Goal: Navigation & Orientation: Find specific page/section

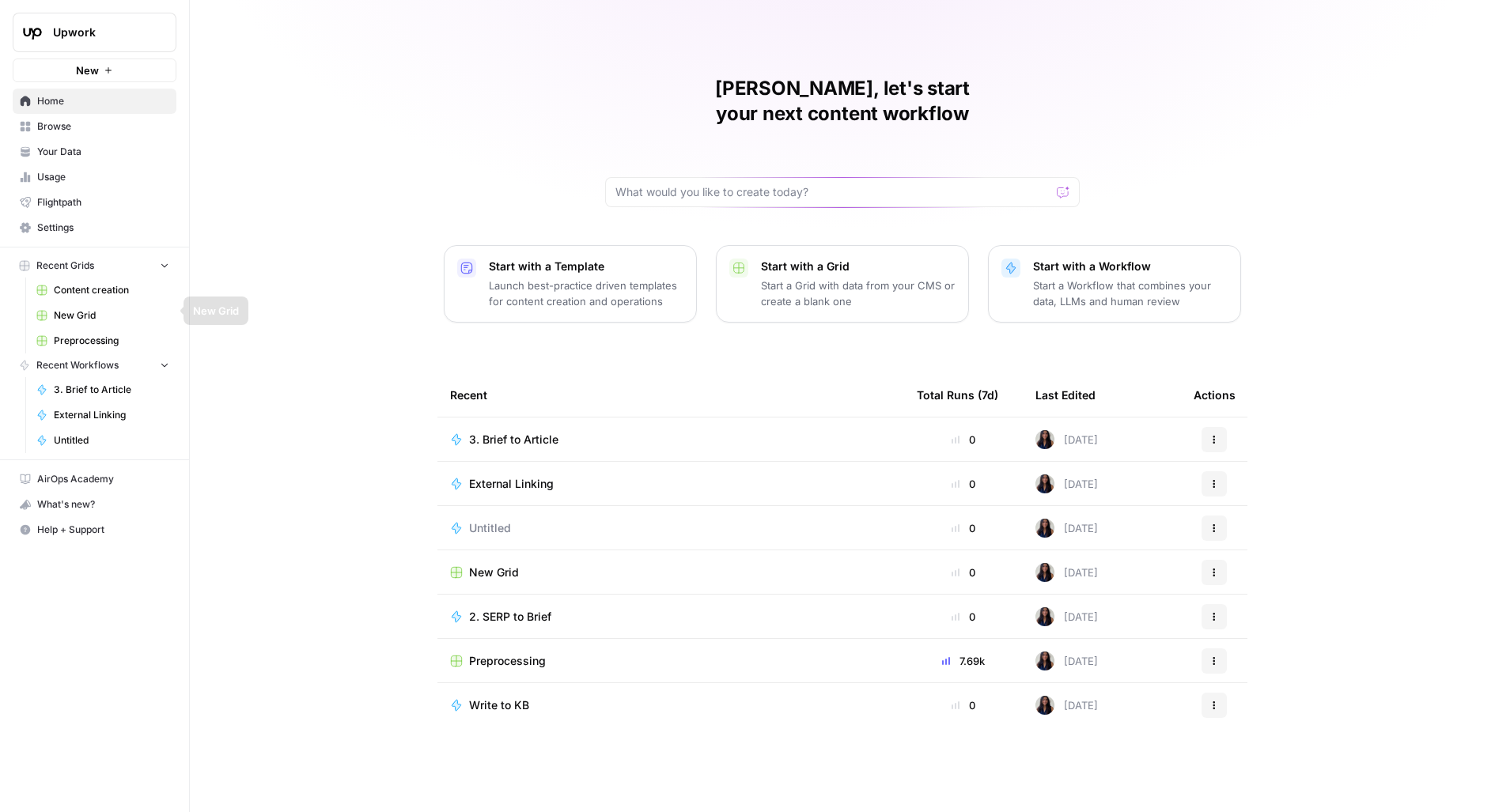
click at [123, 51] on button "Upwork" at bounding box center [95, 32] width 164 height 39
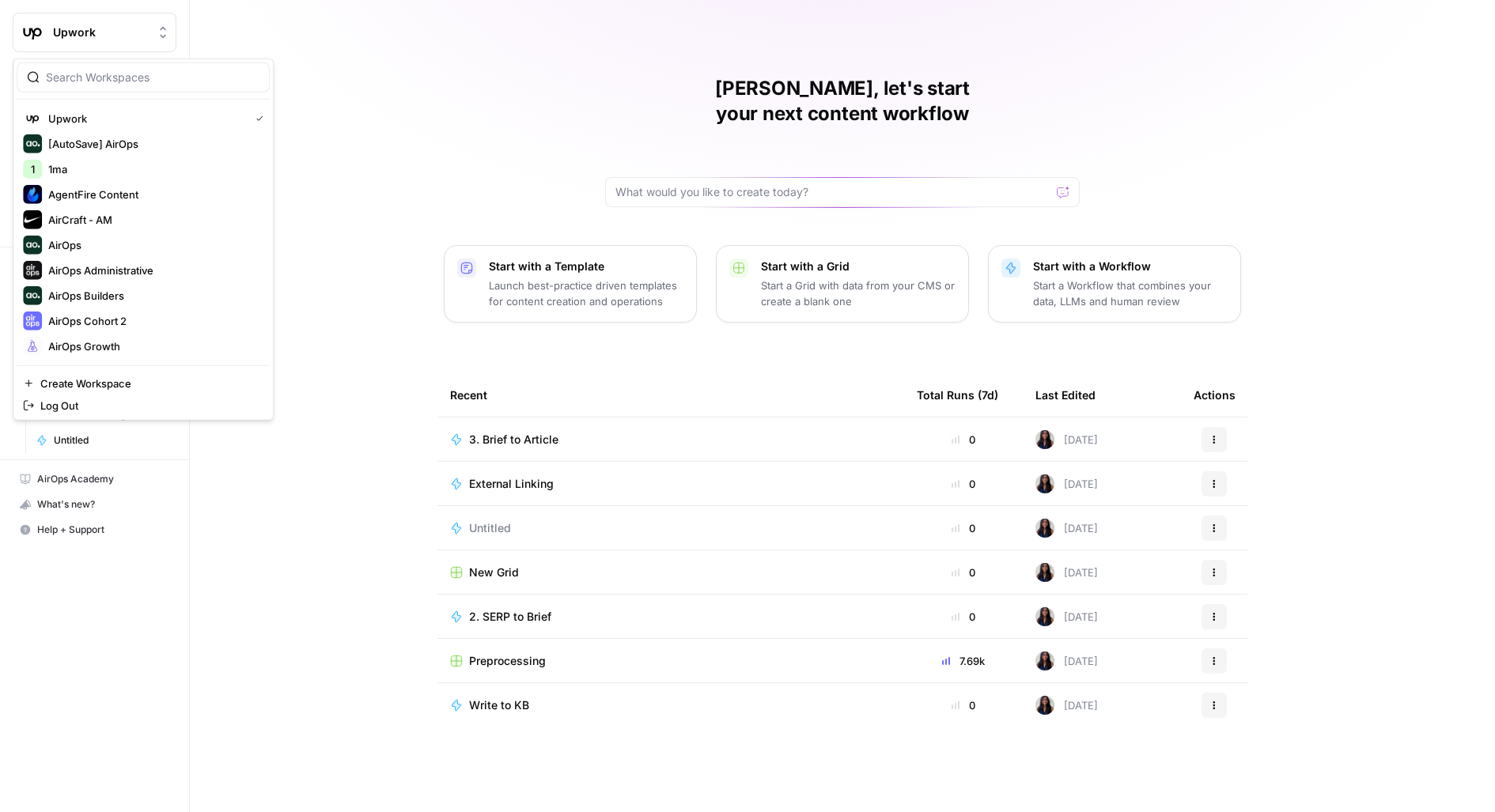
click at [246, 86] on div at bounding box center [143, 77] width 253 height 30
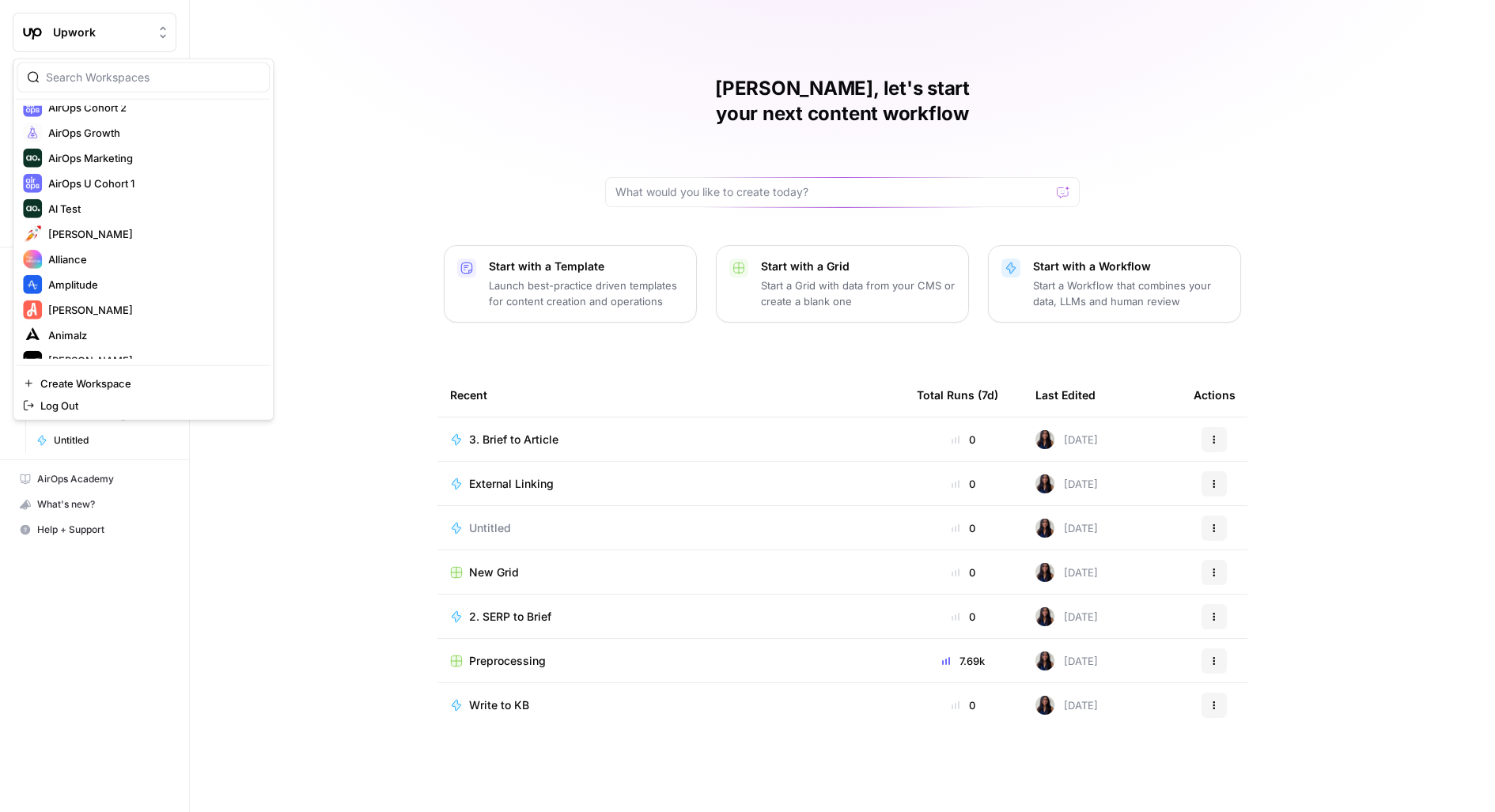
scroll to position [218, 0]
click at [327, 116] on div "[PERSON_NAME], let's start your next content workflow Start with a Template Lau…" at bounding box center [842, 406] width 1305 height 812
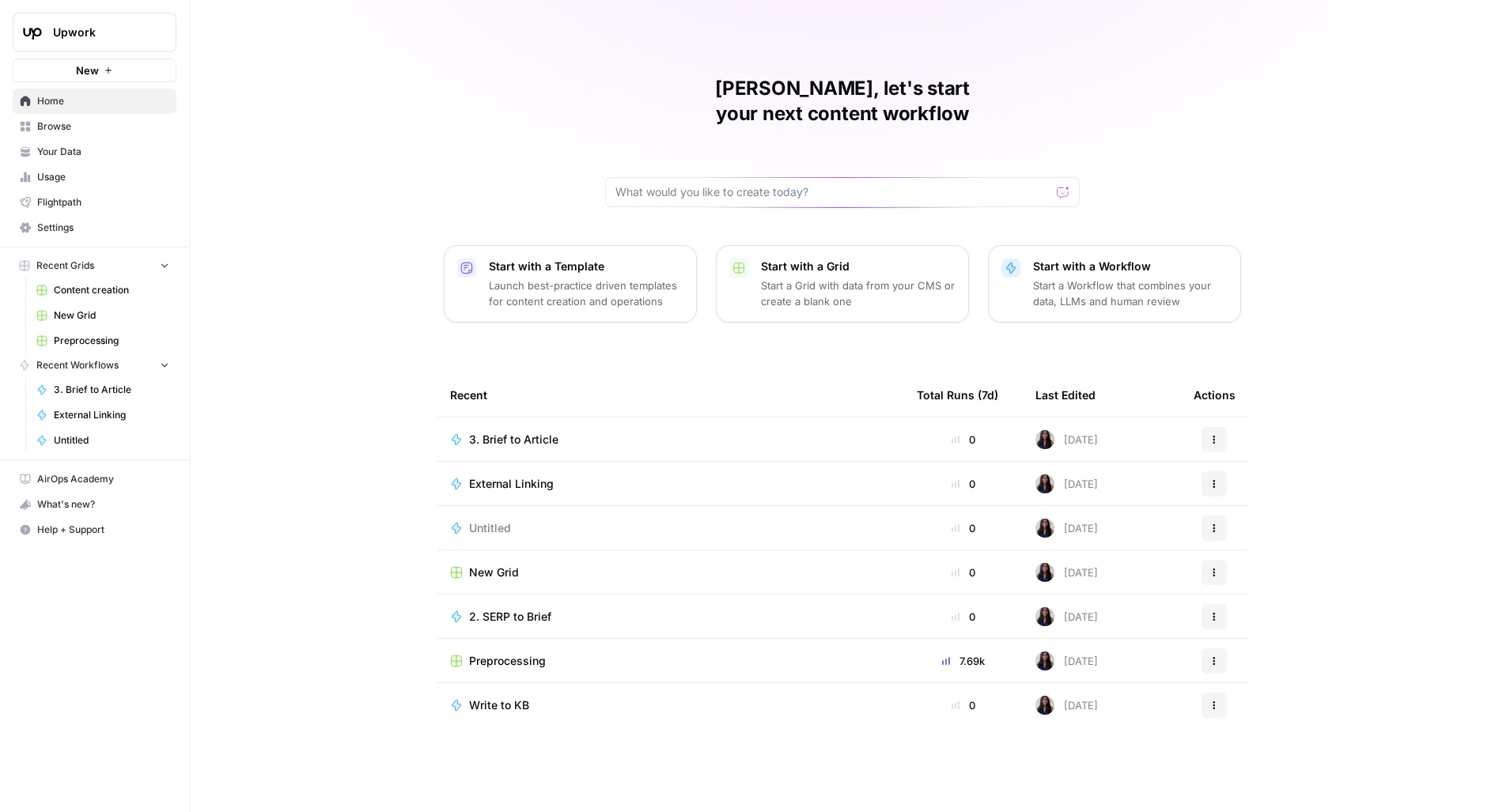
click at [138, 159] on link "Your Data" at bounding box center [95, 152] width 164 height 26
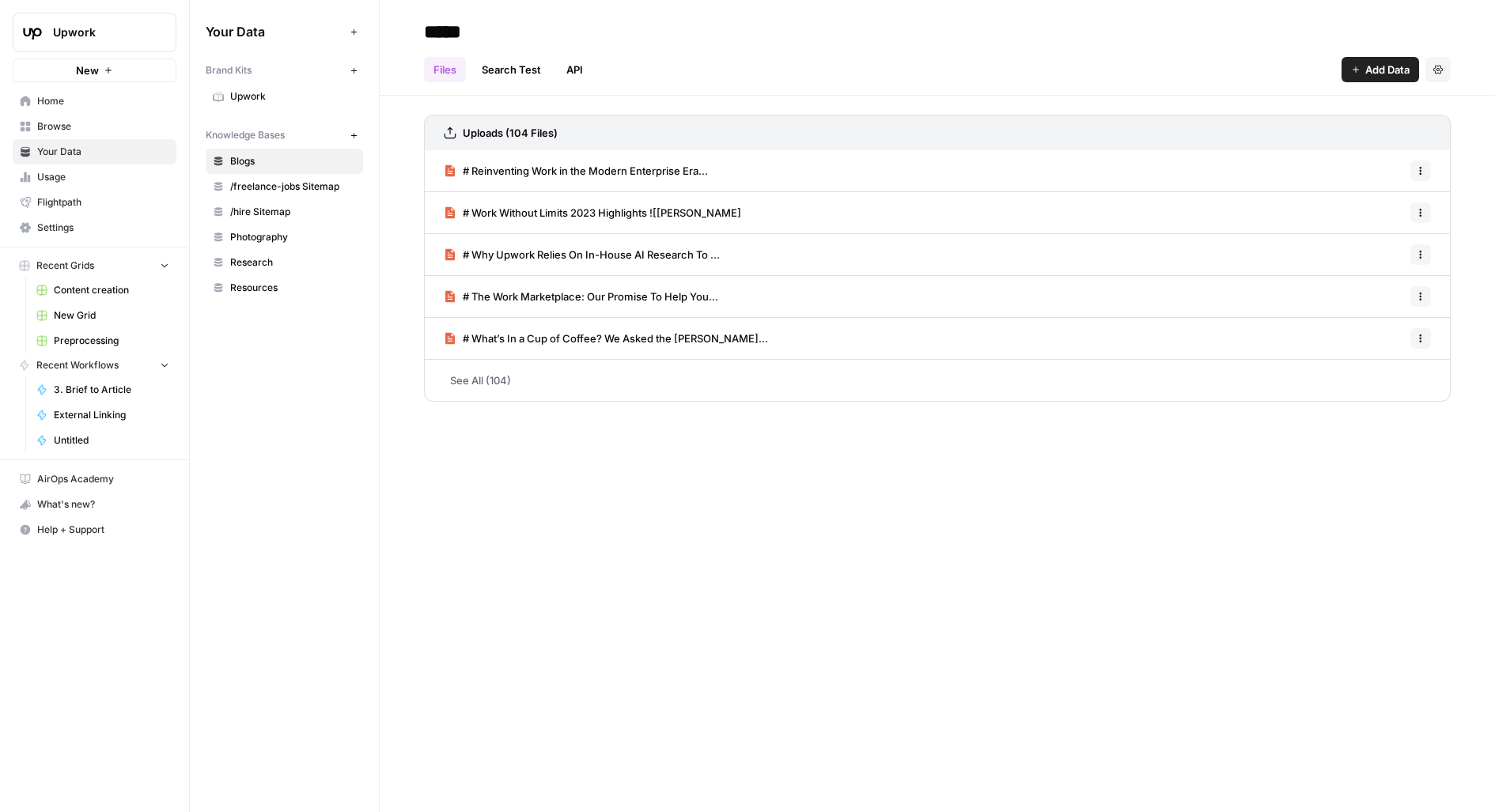
click at [118, 120] on span "Browse" at bounding box center [103, 126] width 132 height 15
